Goal: Information Seeking & Learning: Learn about a topic

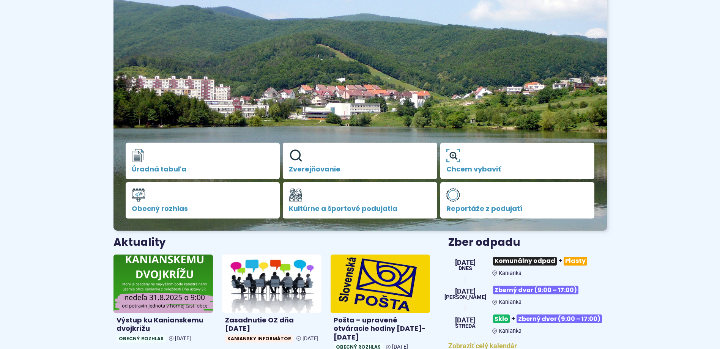
scroll to position [152, 0]
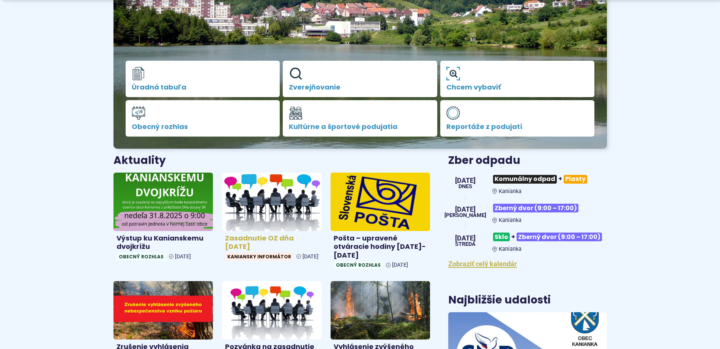
click at [263, 241] on h4 "Zasadnutie OZ dňa [DATE]" at bounding box center [271, 242] width 93 height 17
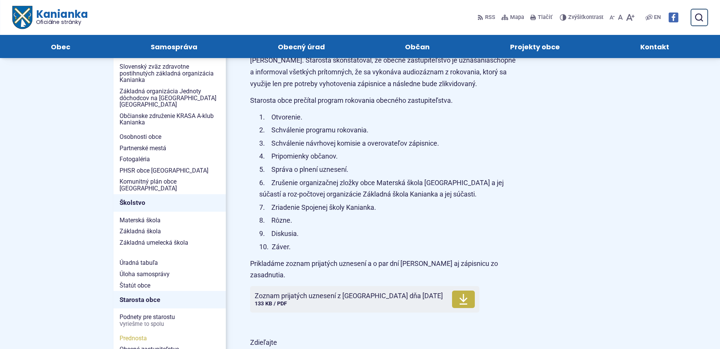
scroll to position [228, 0]
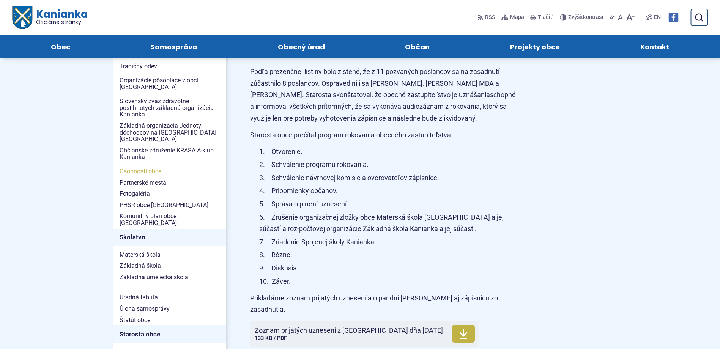
click at [159, 166] on span "Osobnosti obce" at bounding box center [170, 171] width 100 height 11
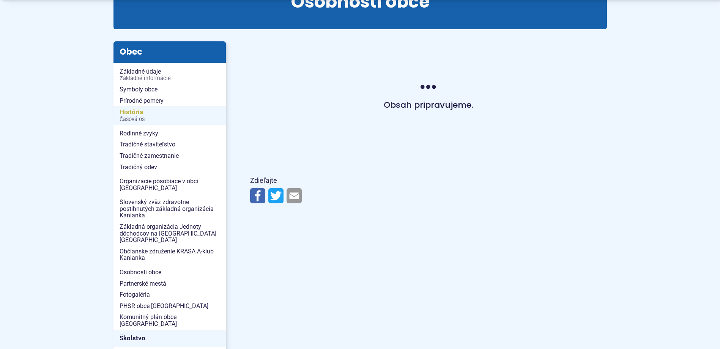
scroll to position [114, 0]
click at [169, 182] on span "Organizácie pôsobiace v obci [GEOGRAPHIC_DATA]" at bounding box center [170, 184] width 100 height 18
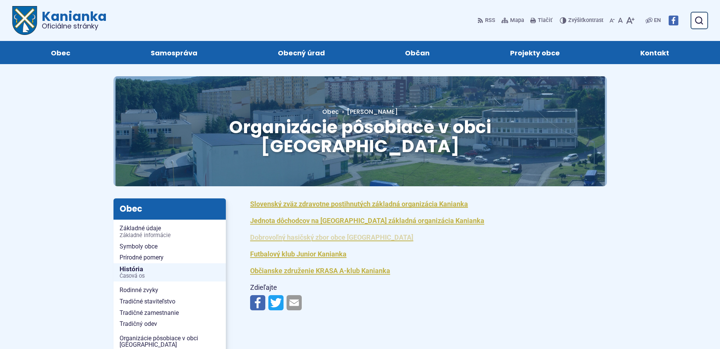
click at [322, 233] on link "Dobrovoľný hasičský zbor obce Kanianka" at bounding box center [331, 237] width 163 height 8
